Goal: Navigation & Orientation: Understand site structure

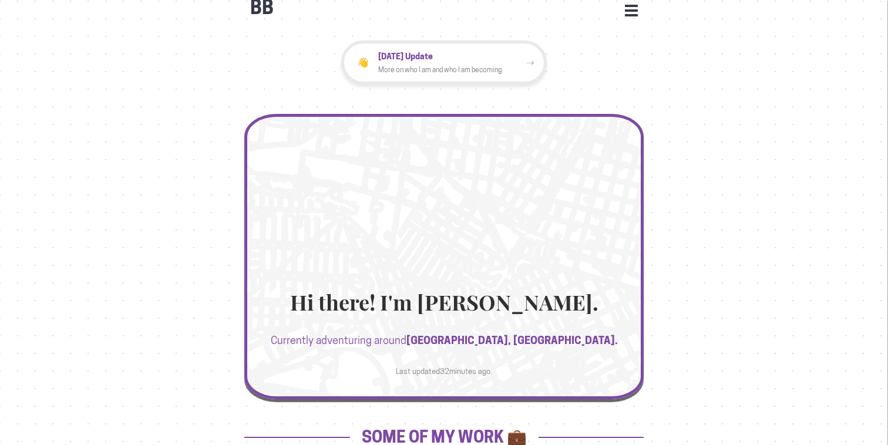
scroll to position [17, 0]
click at [635, 6] on button "Open Menu" at bounding box center [631, 9] width 13 height 11
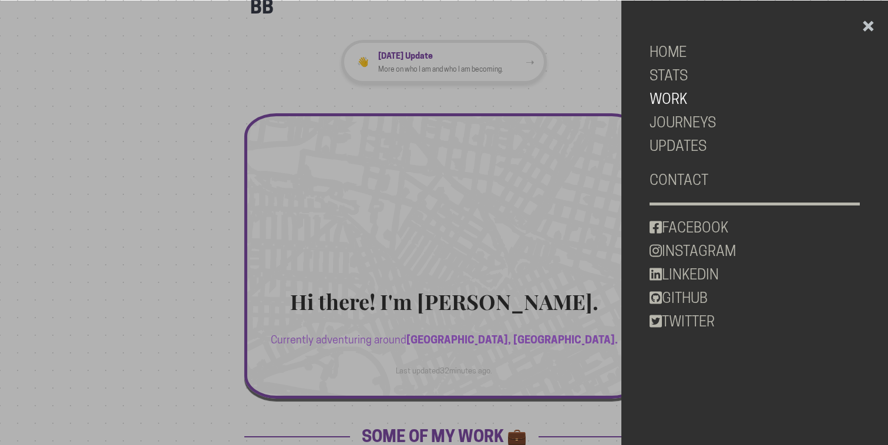
click at [682, 91] on link "WORK" at bounding box center [755, 99] width 210 height 23
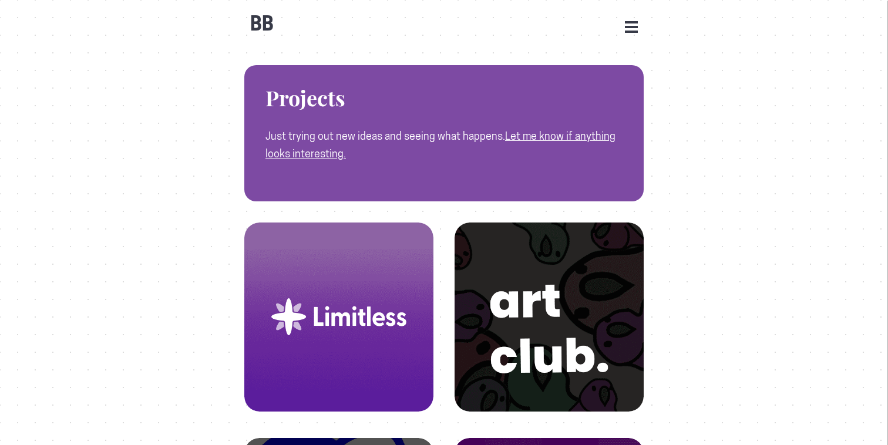
click at [632, 23] on button "Open Menu" at bounding box center [631, 26] width 13 height 11
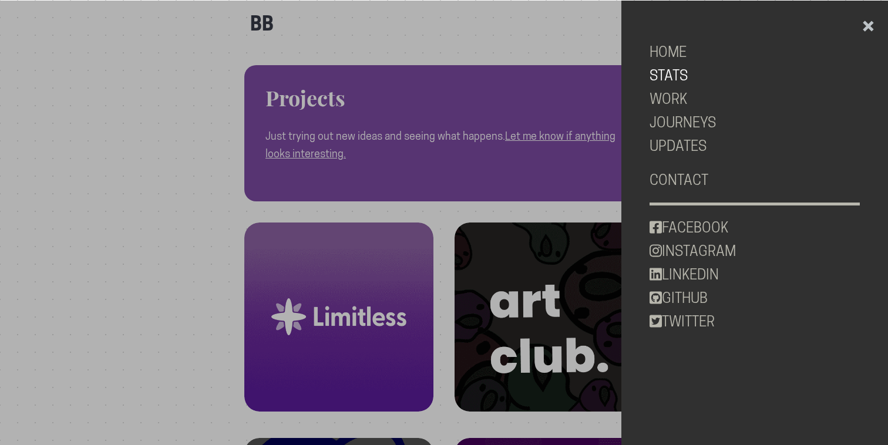
click at [679, 78] on link "STATS" at bounding box center [755, 75] width 210 height 23
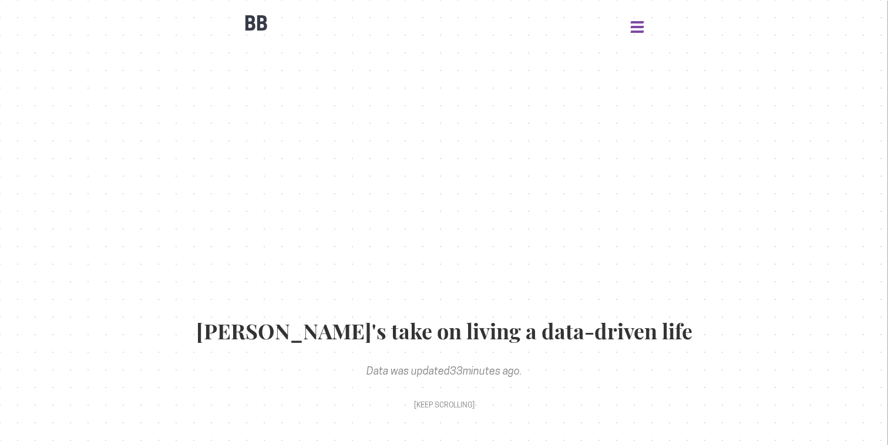
click at [640, 30] on button "Open Menu" at bounding box center [637, 26] width 13 height 11
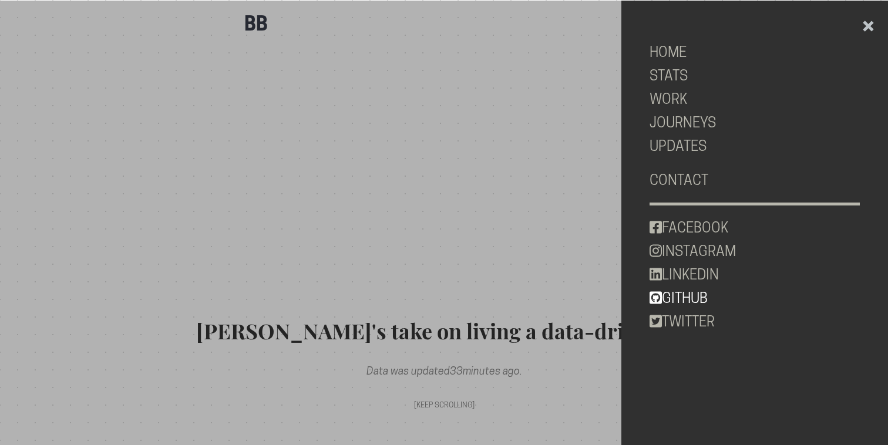
click at [710, 301] on link "GITHUB" at bounding box center [755, 298] width 210 height 23
click at [705, 242] on link "INSTAGRAM" at bounding box center [755, 251] width 210 height 23
click at [692, 318] on link "TWITTER" at bounding box center [755, 321] width 210 height 23
click at [676, 106] on link "WORK" at bounding box center [755, 99] width 210 height 23
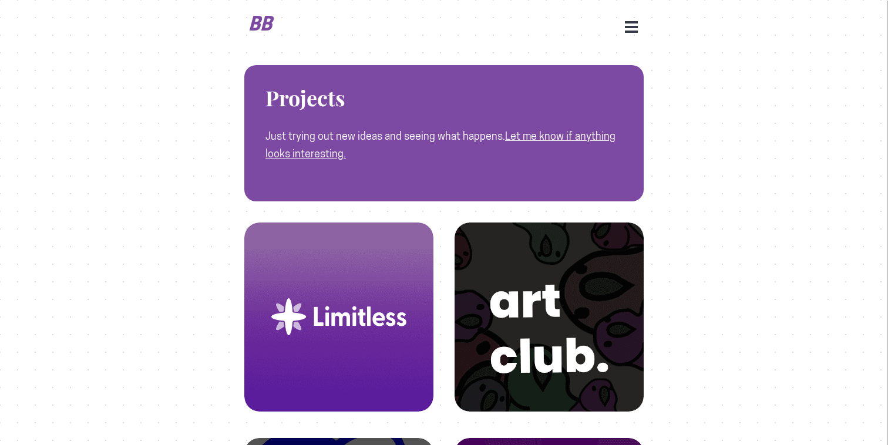
click at [253, 22] on b "BB" at bounding box center [261, 23] width 29 height 23
